Goal: Find specific page/section: Find specific page/section

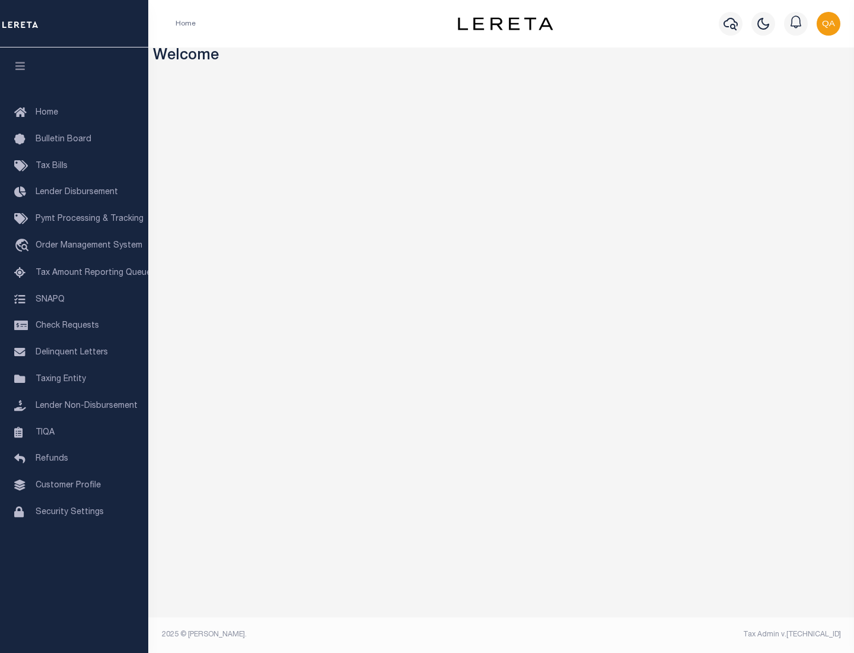
click at [74, 432] on link "TIQA" at bounding box center [74, 433] width 148 height 27
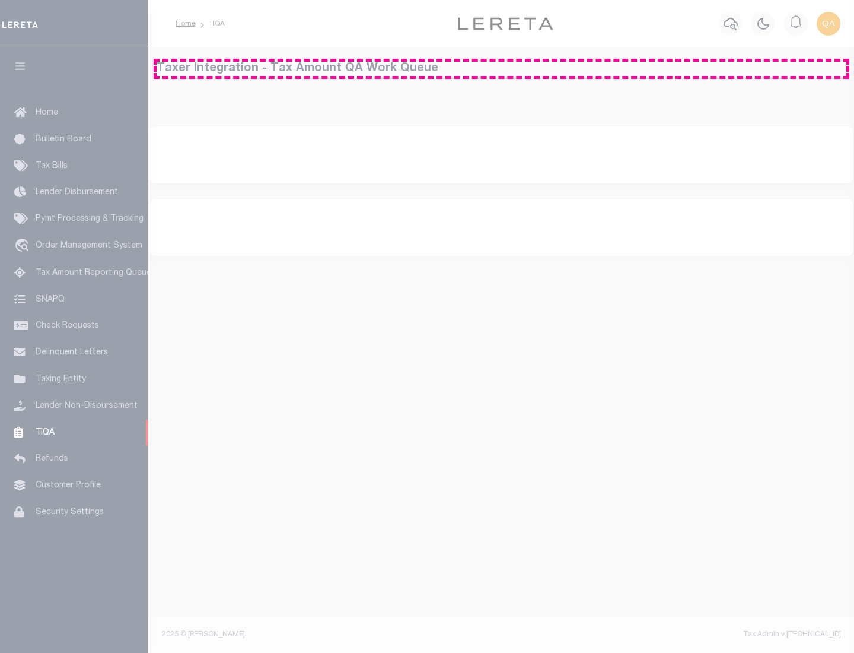
select select "200"
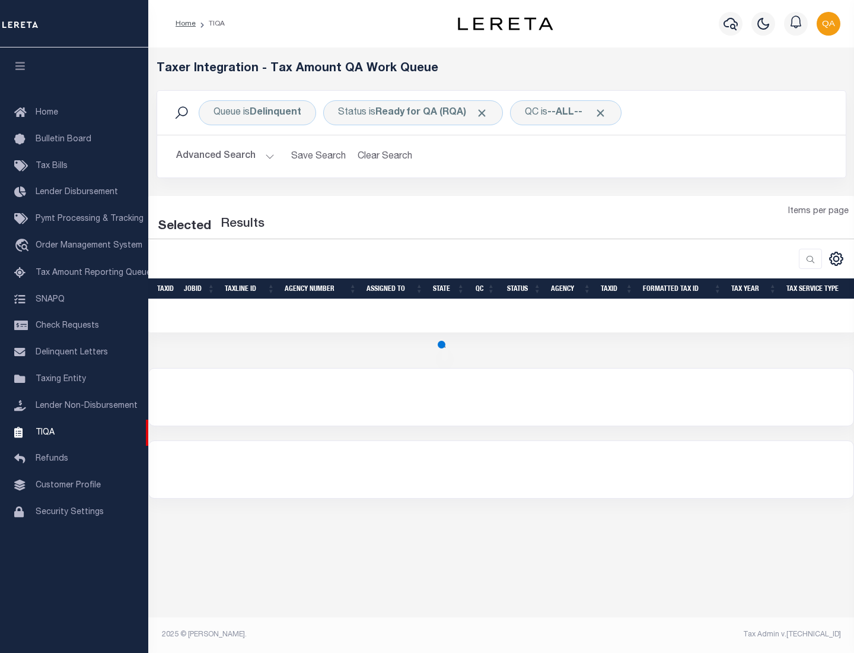
select select "200"
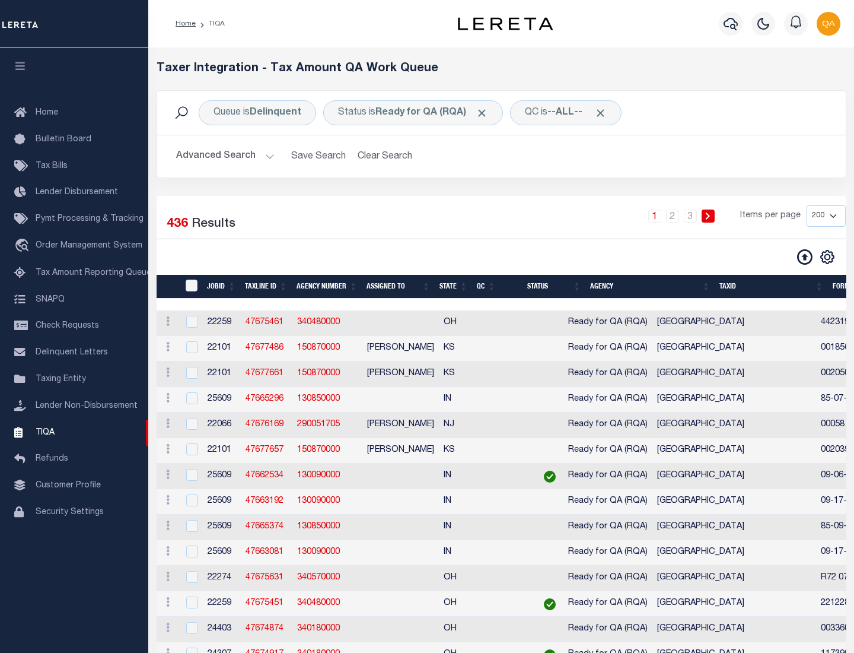
click at [486, 113] on span "Click to Remove" at bounding box center [482, 113] width 12 height 12
